Goal: Information Seeking & Learning: Compare options

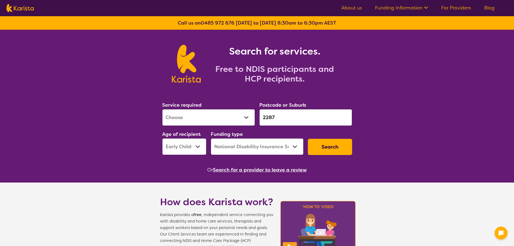
select select "[MEDICAL_DATA]"
select select "EC"
select select "NDIS"
click at [256, 115] on div "Service required Allied Health Assistant Assessment ([MEDICAL_DATA] or [MEDICAL…" at bounding box center [257, 128] width 194 height 58
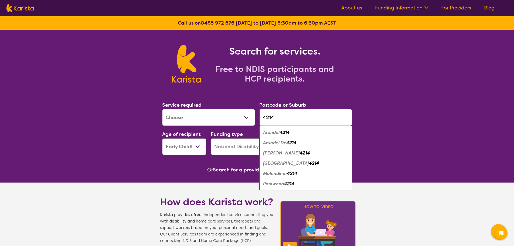
type input "4214"
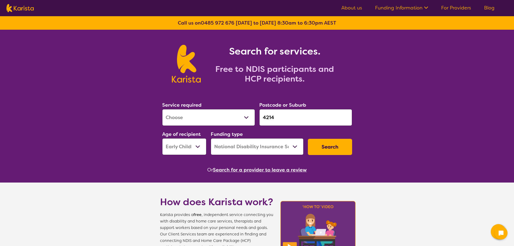
click at [230, 115] on select "Allied Health Assistant Assessment ([MEDICAL_DATA] or [MEDICAL_DATA]) Behaviour…" at bounding box center [208, 117] width 93 height 17
select select "Support worker"
click at [162, 109] on select "Allied Health Assistant Assessment ([MEDICAL_DATA] or [MEDICAL_DATA]) Behaviour…" at bounding box center [208, 117] width 93 height 17
click at [325, 145] on button "Search" at bounding box center [330, 147] width 44 height 16
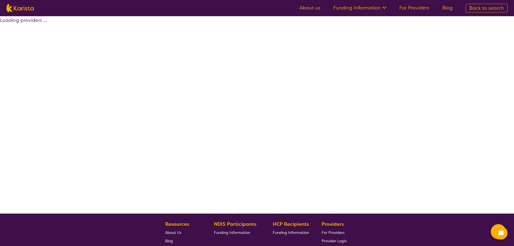
select select "NDIS"
select select "Support worker"
select select "EC"
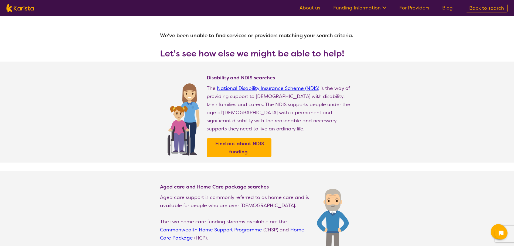
select select "Support worker"
select select "EC"
select select "NDIS"
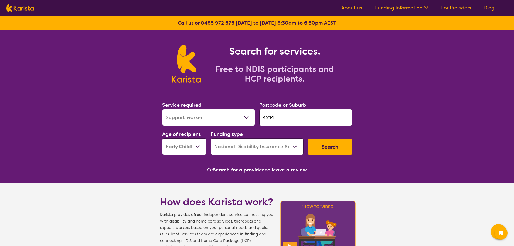
click at [196, 144] on select "Early Childhood - 0 to 9 Child - 10 to 11 Adolescent - 12 to 17 Adult - 18 to 6…" at bounding box center [184, 146] width 44 height 17
select select "CH"
click at [162, 138] on select "Early Childhood - 0 to 9 Child - 10 to 11 Adolescent - 12 to 17 Adult - 18 to 6…" at bounding box center [184, 146] width 44 height 17
click at [329, 142] on button "Search" at bounding box center [330, 147] width 44 height 16
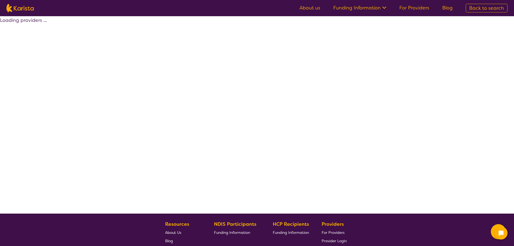
select select "NDIS"
select select "Support worker"
select select "CH"
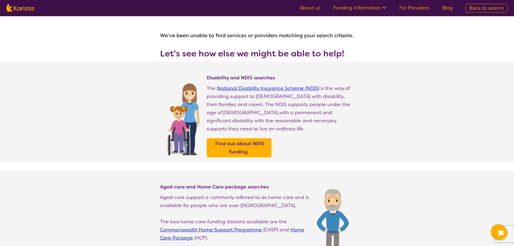
select select "Support worker"
select select "CH"
select select "NDIS"
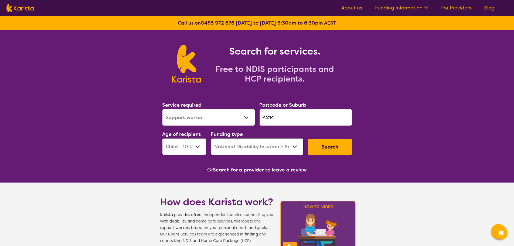
click at [198, 146] on select "Early Childhood - 0 to 9 Child - 10 to 11 Adolescent - 12 to 17 Adult - 18 to 6…" at bounding box center [184, 146] width 44 height 17
select select "AS"
click at [162, 138] on select "Early Childhood - 0 to 9 Child - 10 to 11 Adolescent - 12 to 17 Adult - 18 to 6…" at bounding box center [184, 146] width 44 height 17
click at [322, 149] on button "Search" at bounding box center [330, 147] width 44 height 16
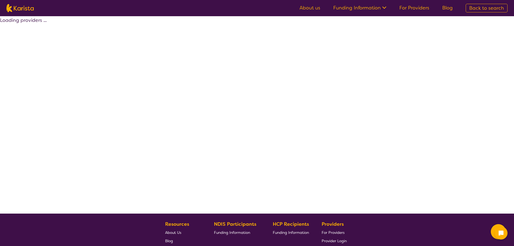
select select "by_score"
